Goal: Task Accomplishment & Management: Manage account settings

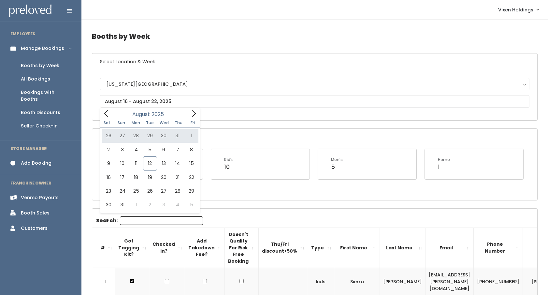
click at [43, 225] on div "Customers" at bounding box center [34, 228] width 27 height 7
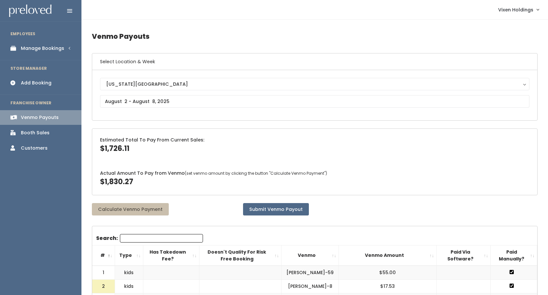
click at [41, 50] on div "Manage Bookings" at bounding box center [42, 48] width 43 height 7
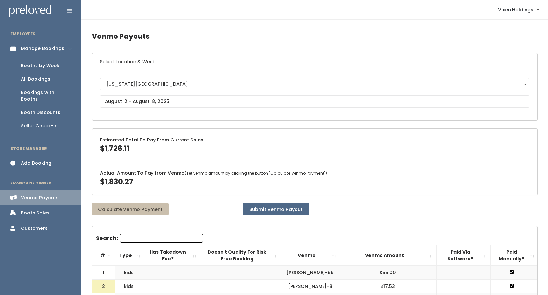
click at [43, 66] on div "Booths by Week" at bounding box center [40, 65] width 38 height 7
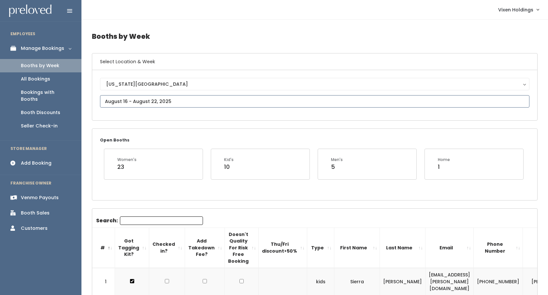
click at [156, 101] on input "text" at bounding box center [315, 101] width 430 height 12
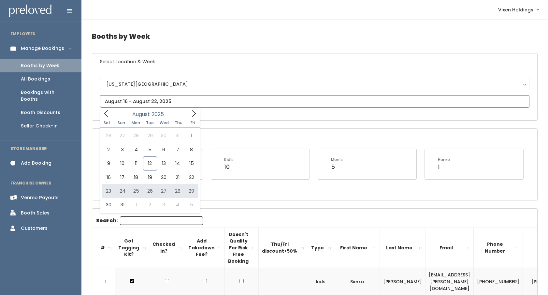
type input "August 23 to August 29"
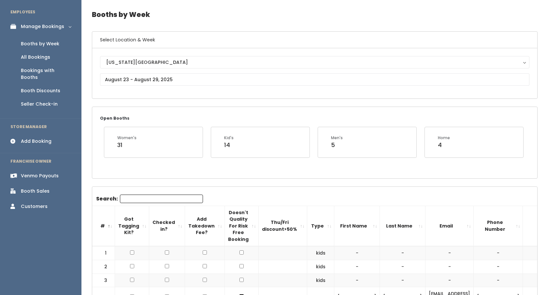
scroll to position [21, 0]
click at [137, 81] on input "text" at bounding box center [315, 80] width 430 height 12
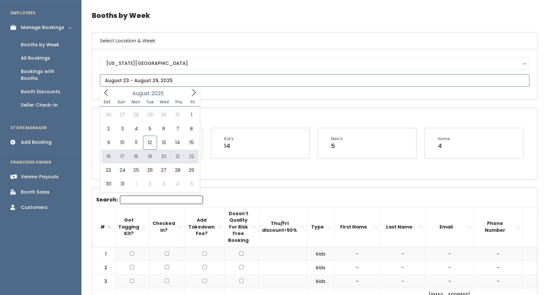
type input "August 16 to August 22"
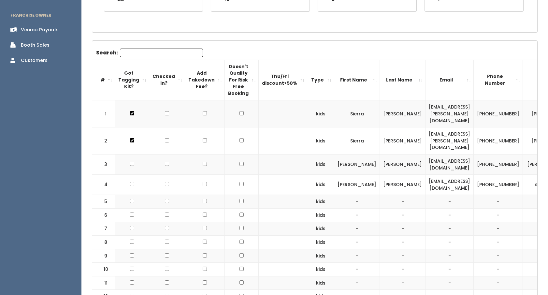
scroll to position [183, 0]
